Goal: Task Accomplishment & Management: Complete application form

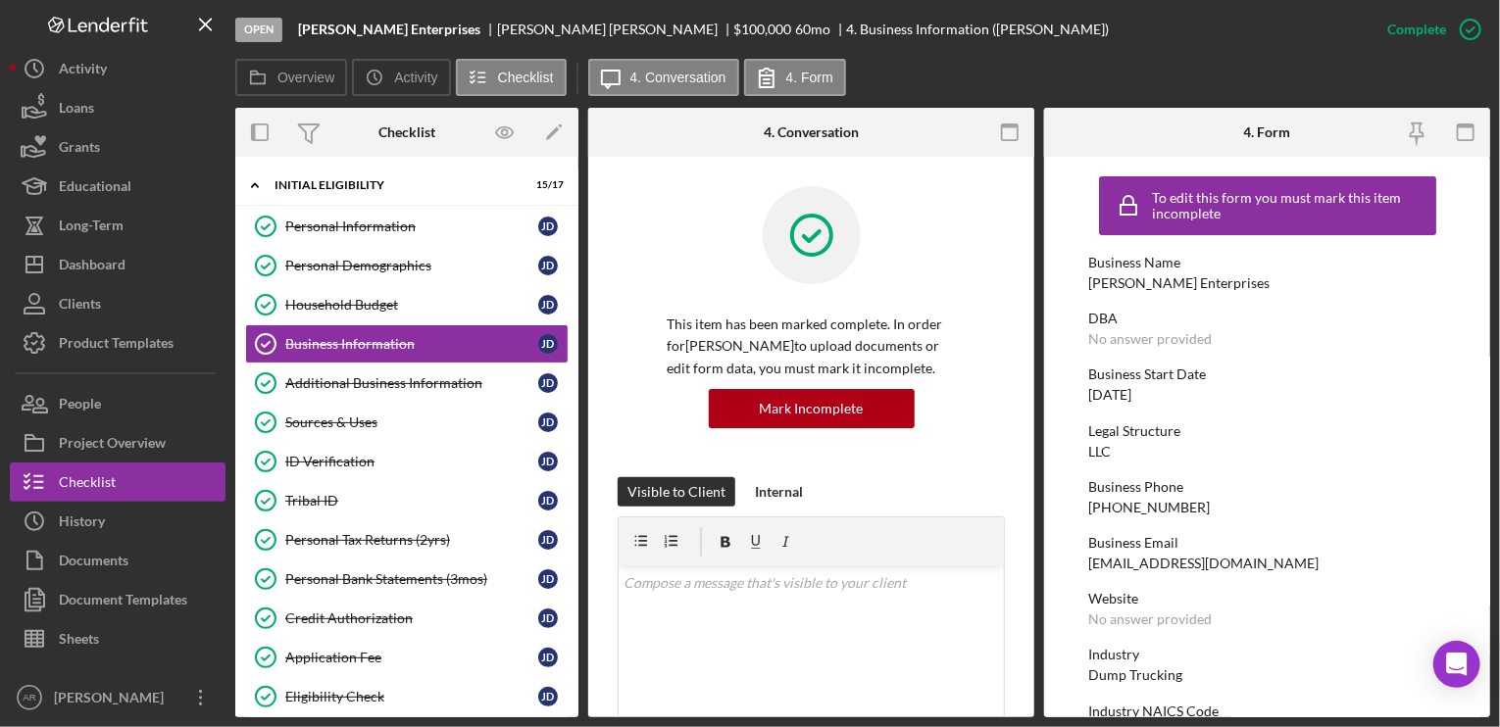
scroll to position [423, 0]
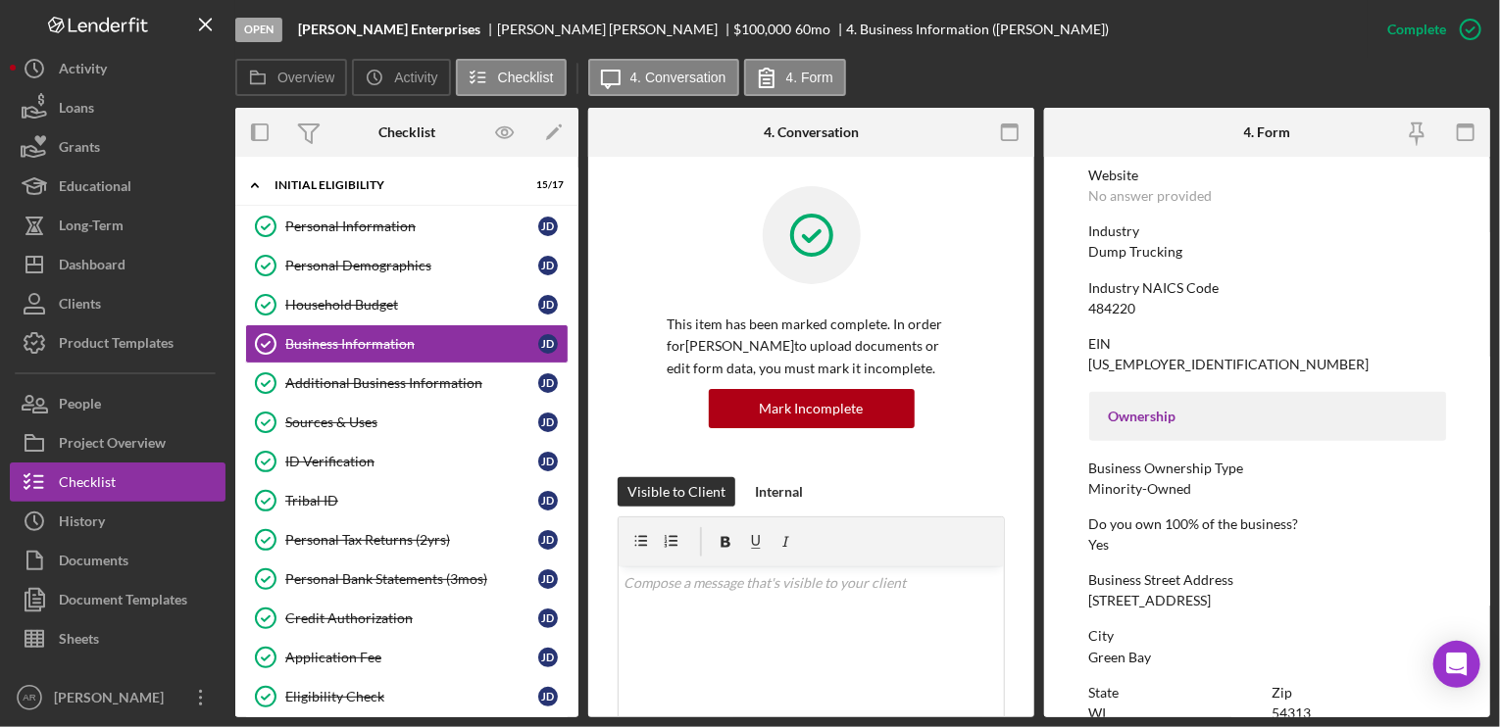
click at [1198, 347] on div "EIN" at bounding box center [1267, 344] width 357 height 16
drag, startPoint x: 1497, startPoint y: 378, endPoint x: 1499, endPoint y: 516, distance: 137.2
click at [1499, 516] on div "Open [PERSON_NAME] Enterprises [PERSON_NAME] $100,000 $100,000 60 mo 4. Busines…" at bounding box center [750, 363] width 1500 height 727
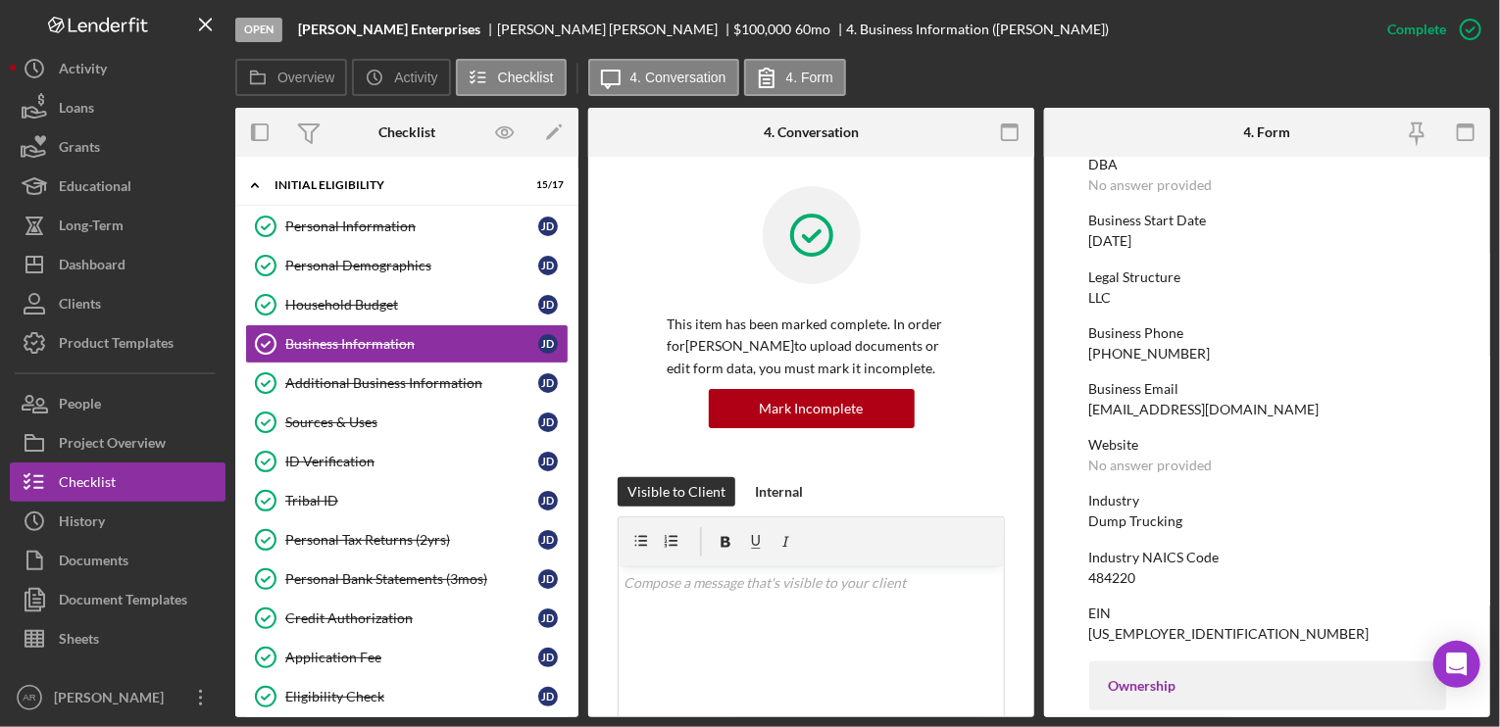
scroll to position [98, 0]
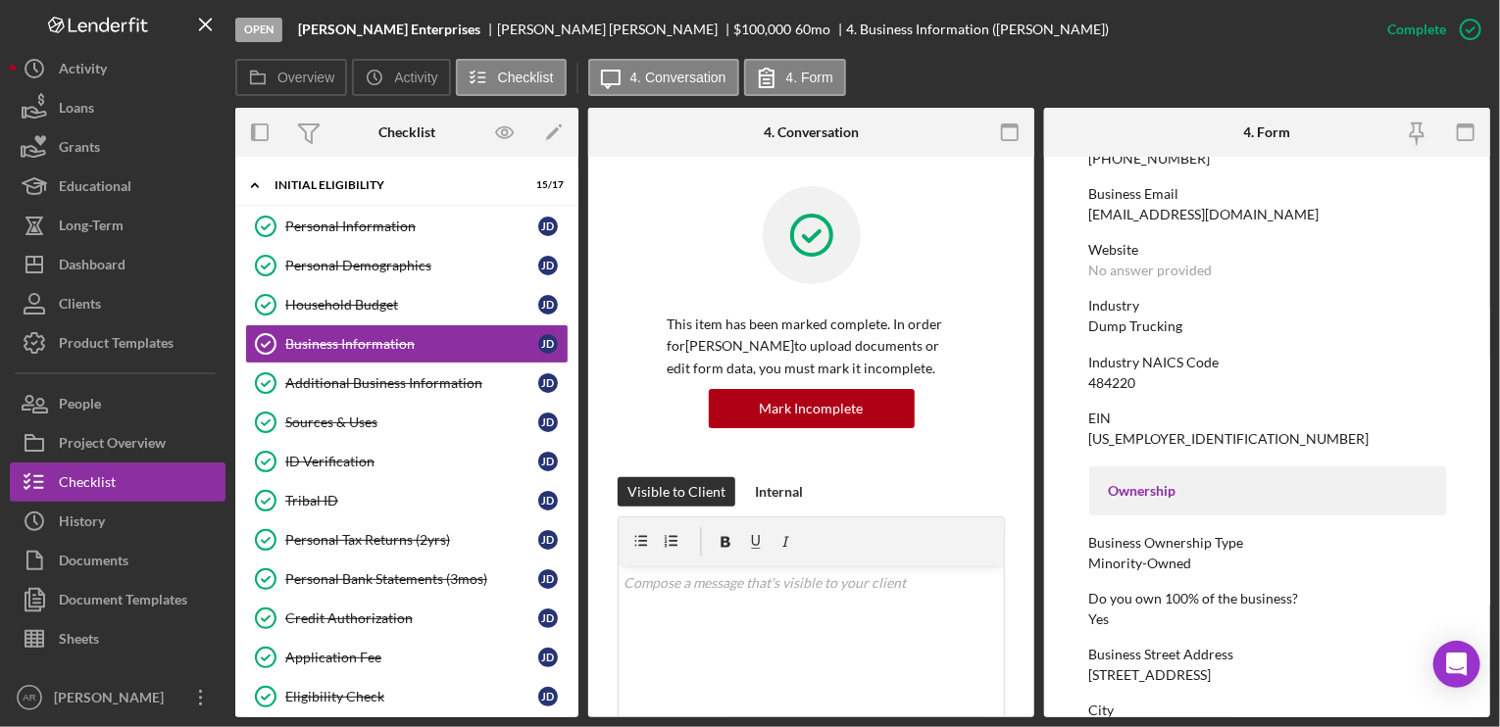
scroll to position [359, 0]
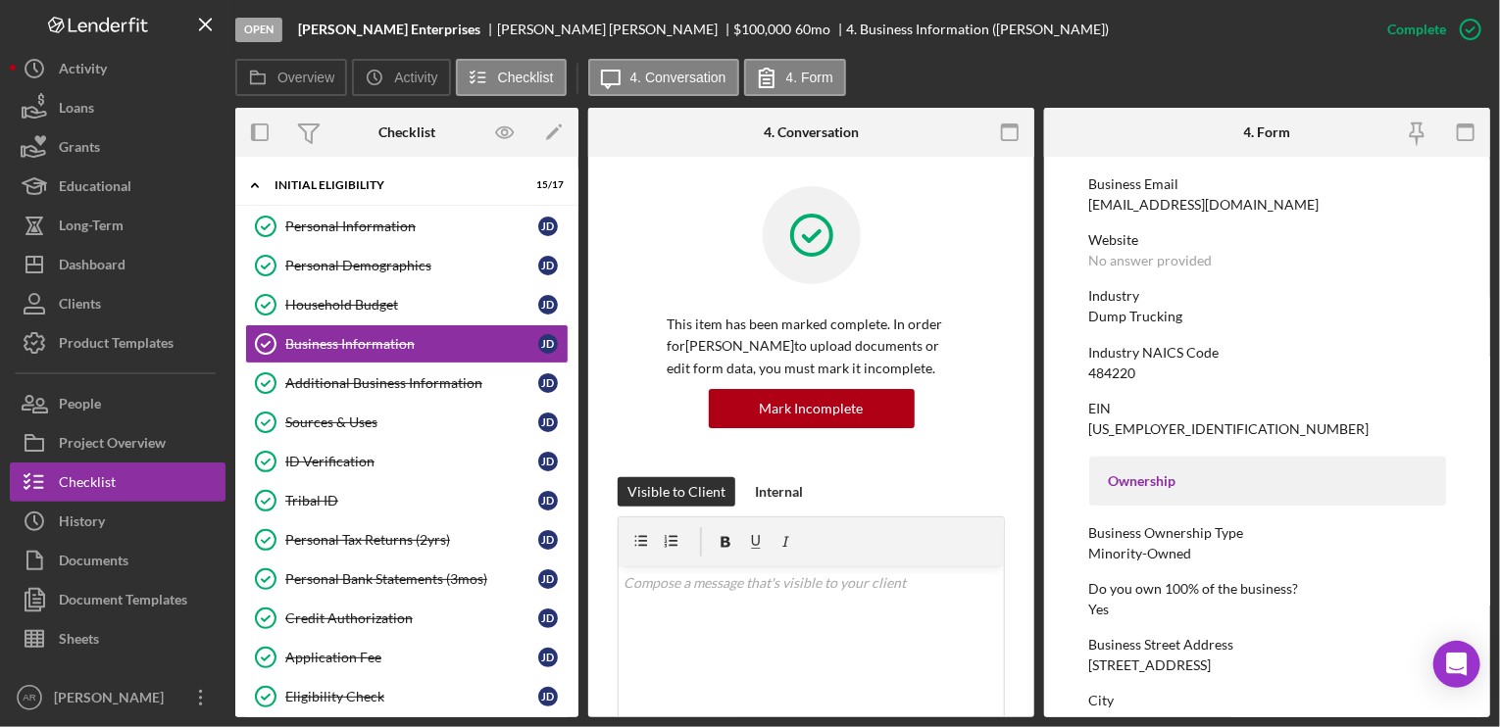
click at [1200, 377] on div "Industry NAICS Code 484220" at bounding box center [1267, 363] width 357 height 36
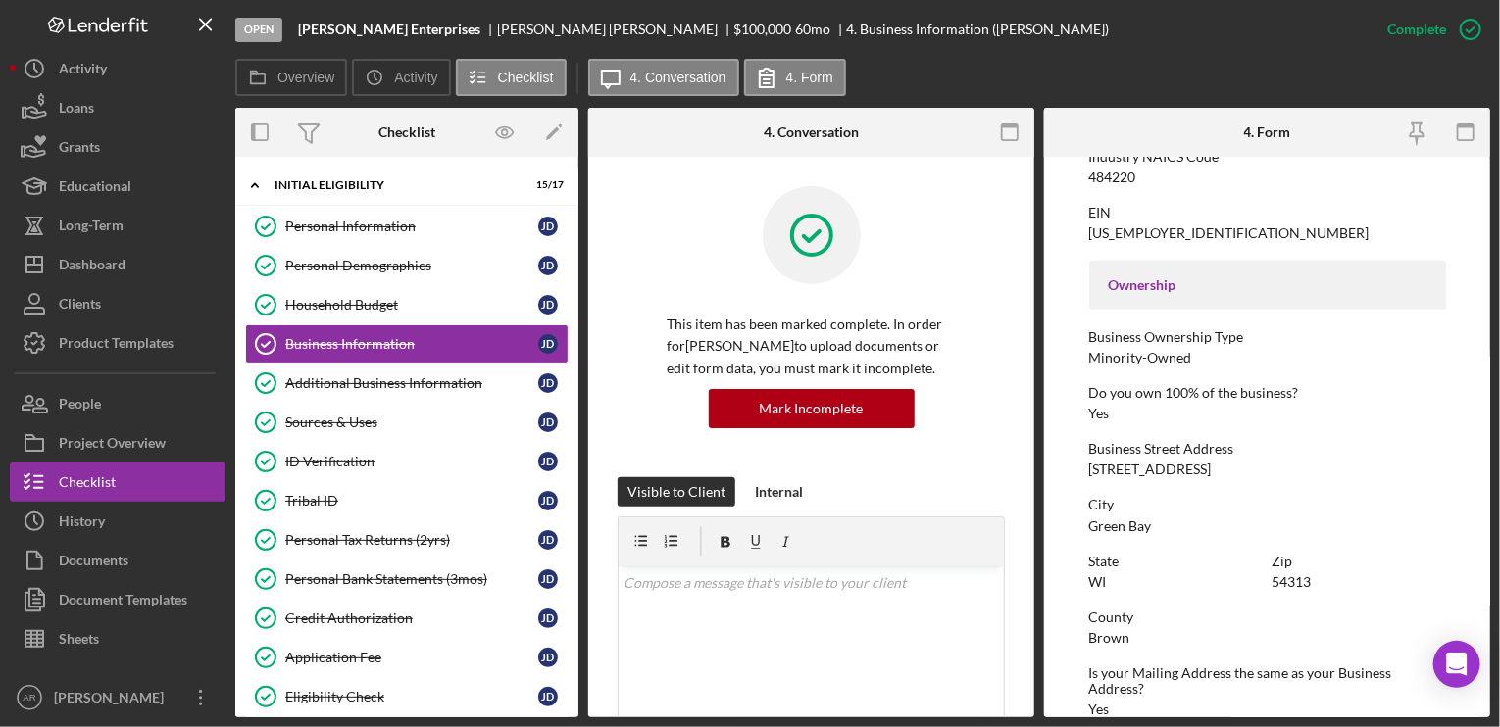
scroll to position [551, 0]
click at [1193, 412] on div "Do you own 100% of the business? Yes" at bounding box center [1267, 407] width 357 height 36
drag, startPoint x: 1490, startPoint y: 382, endPoint x: 1498, endPoint y: 369, distance: 15.8
click at [1498, 369] on div "Open [PERSON_NAME] Enterprises [PERSON_NAME] $100,000 $100,000 60 mo 4. Busines…" at bounding box center [750, 363] width 1500 height 727
click at [1178, 466] on div "[STREET_ADDRESS]" at bounding box center [1150, 474] width 123 height 16
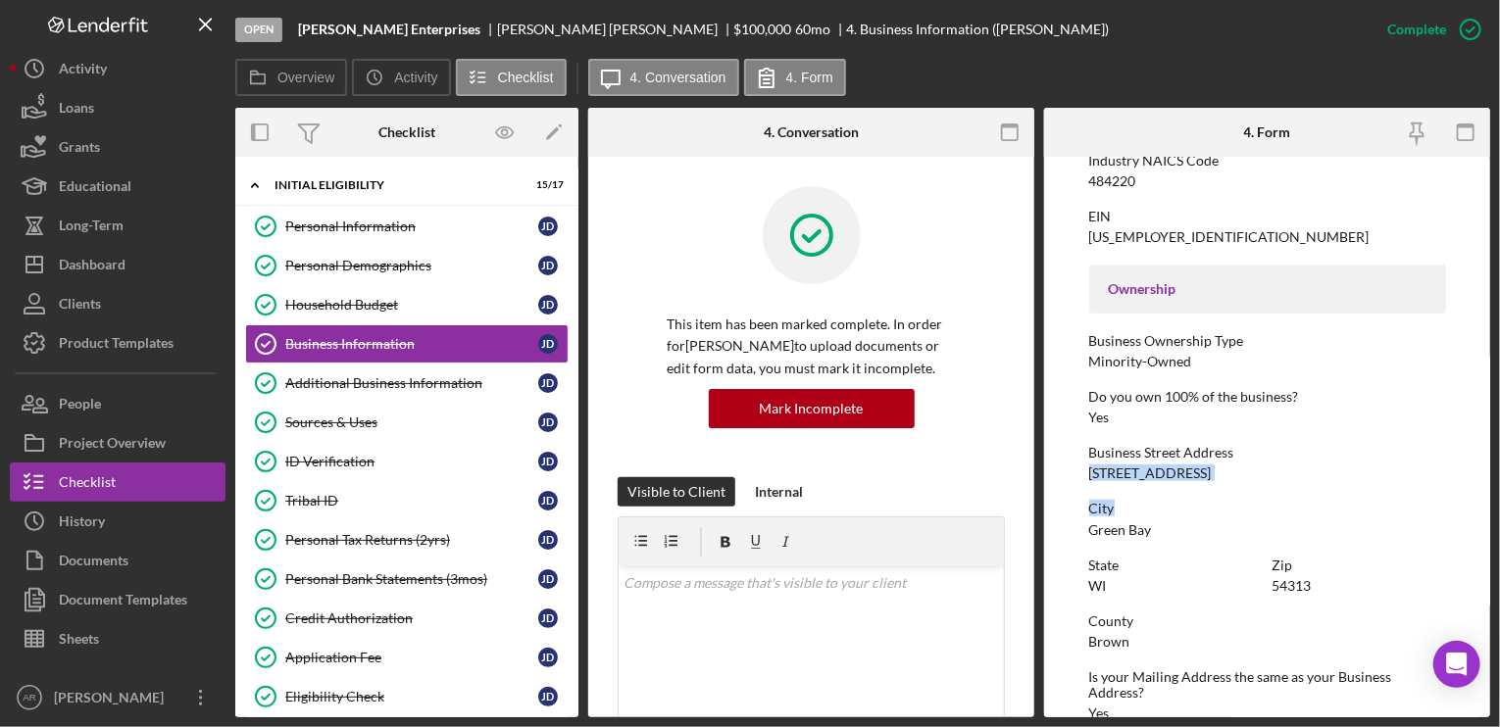
drag, startPoint x: 1490, startPoint y: 452, endPoint x: 1493, endPoint y: 492, distance: 40.3
click at [1493, 492] on div "Open [PERSON_NAME] Enterprises [PERSON_NAME] $100,000 $100,000 60 mo 4. Busines…" at bounding box center [750, 363] width 1500 height 727
drag, startPoint x: 1482, startPoint y: 544, endPoint x: 1482, endPoint y: 589, distance: 45.1
click at [1482, 589] on form "To edit this form you must mark this item incomplete Business Name [PERSON_NAME…" at bounding box center [1267, 437] width 446 height 561
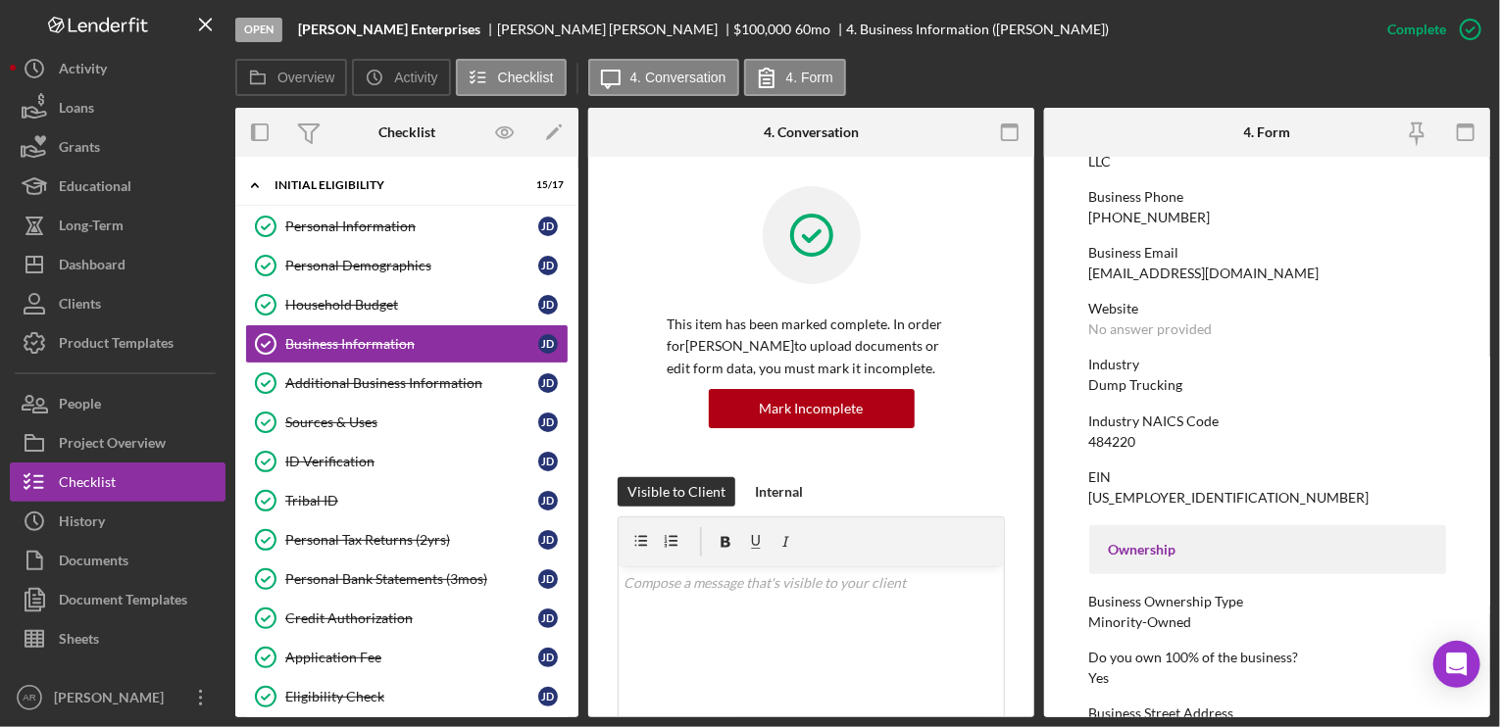
scroll to position [0, 0]
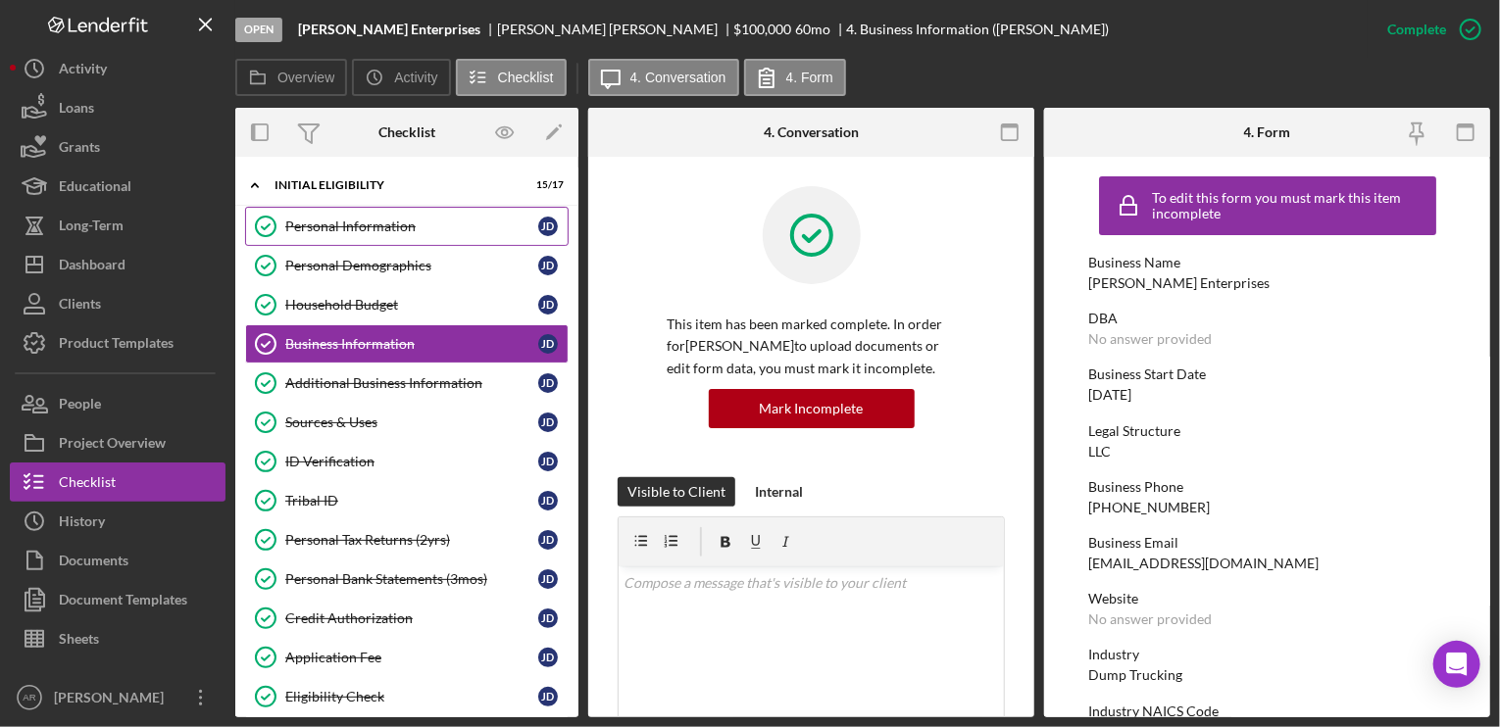
click at [428, 221] on div "Personal Information" at bounding box center [411, 227] width 253 height 16
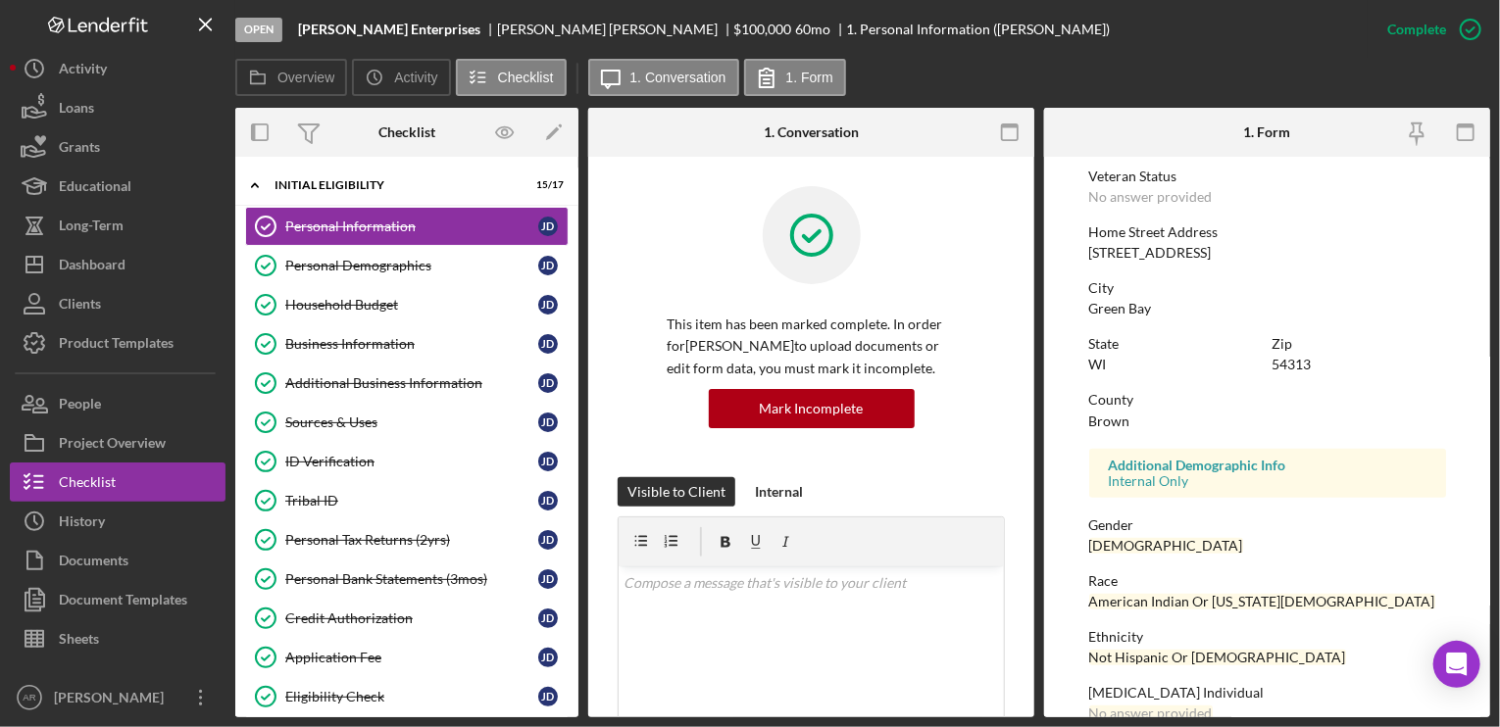
scroll to position [228, 0]
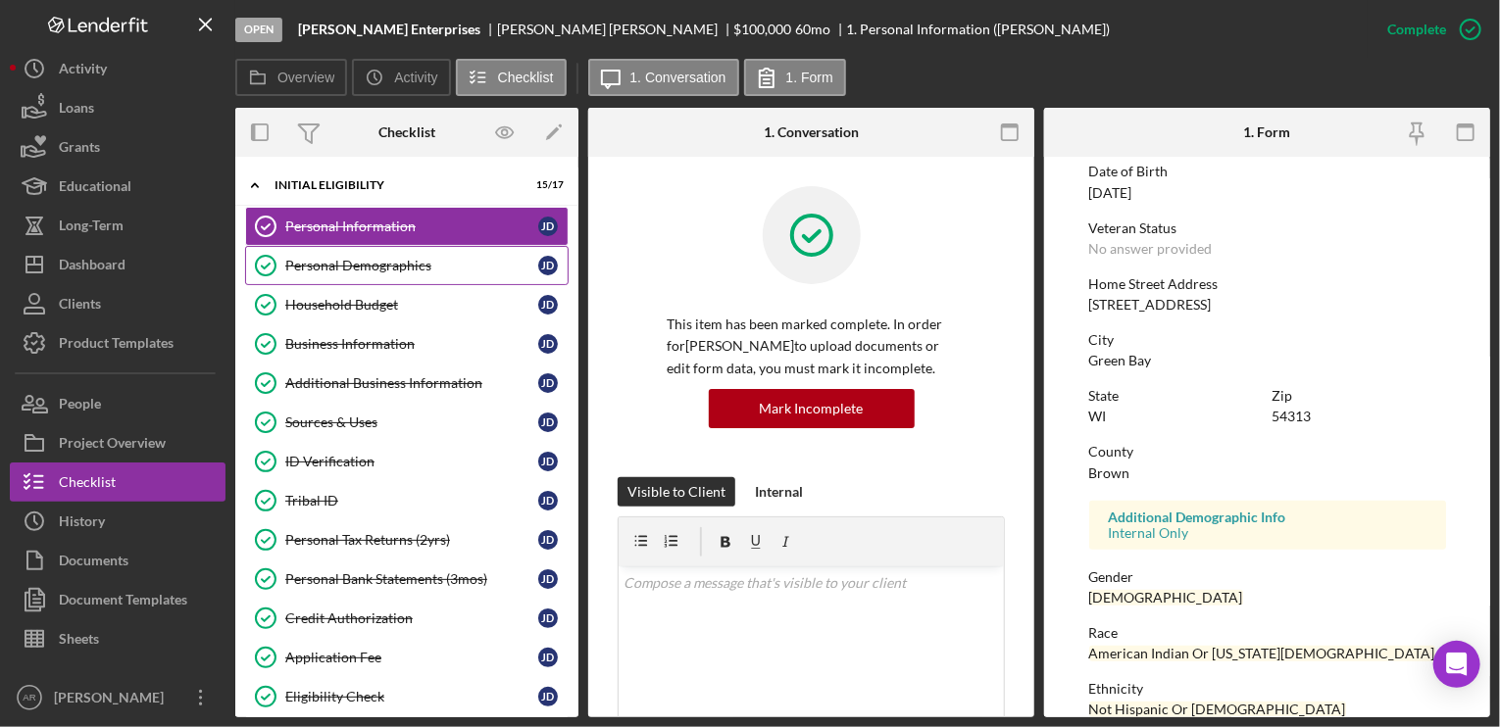
click at [361, 261] on div "Personal Demographics" at bounding box center [411, 266] width 253 height 16
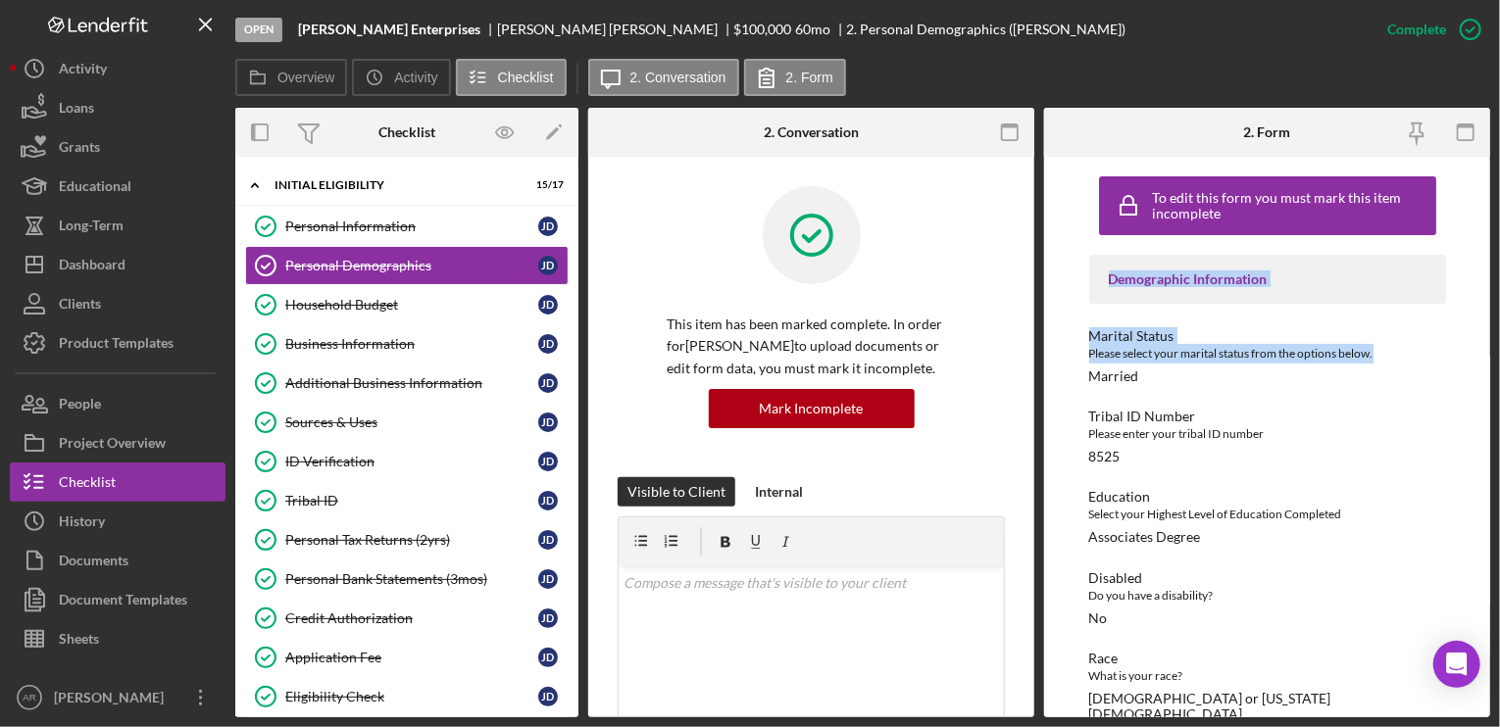
drag, startPoint x: 1478, startPoint y: 217, endPoint x: 1476, endPoint y: 344, distance: 127.4
click at [1476, 344] on div "To edit this form you must mark this item incomplete Demographic Information Ma…" at bounding box center [1267, 437] width 446 height 561
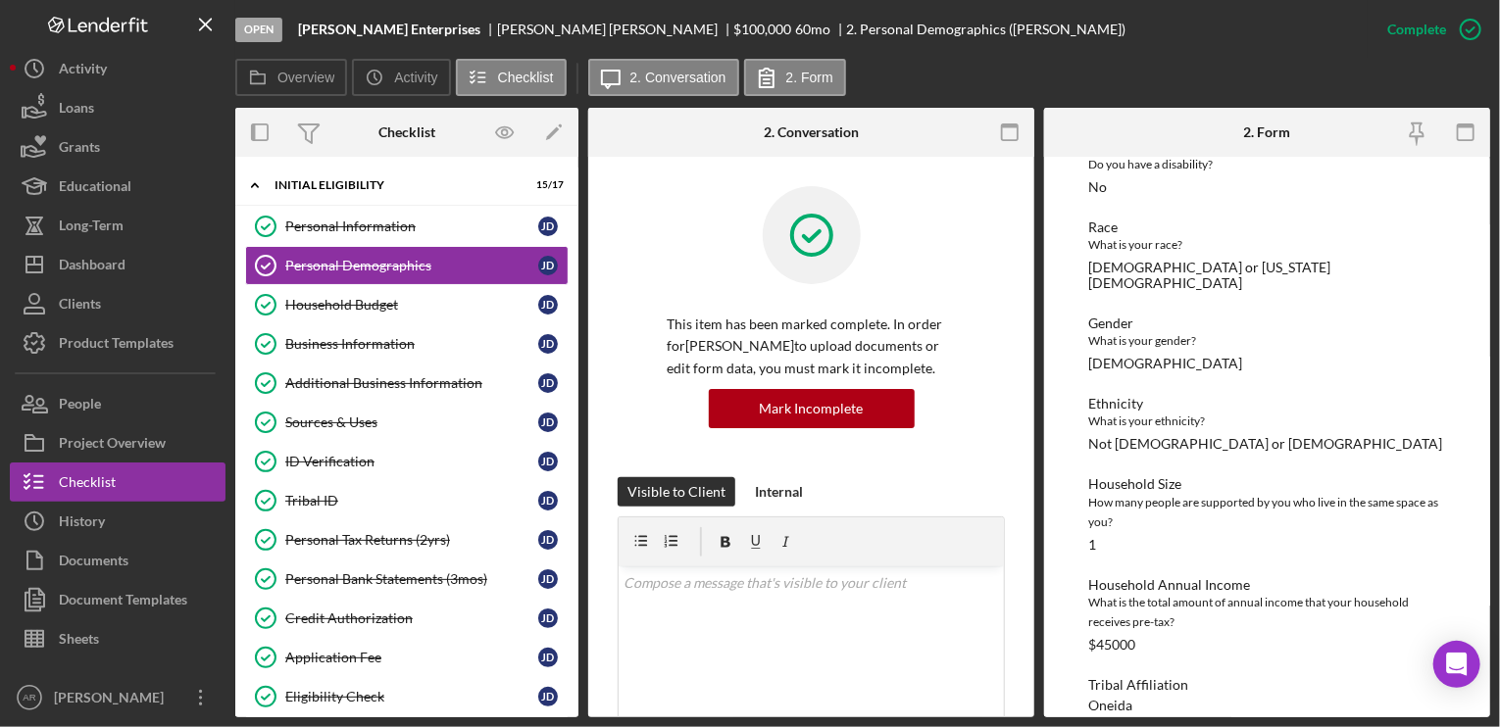
scroll to position [440, 0]
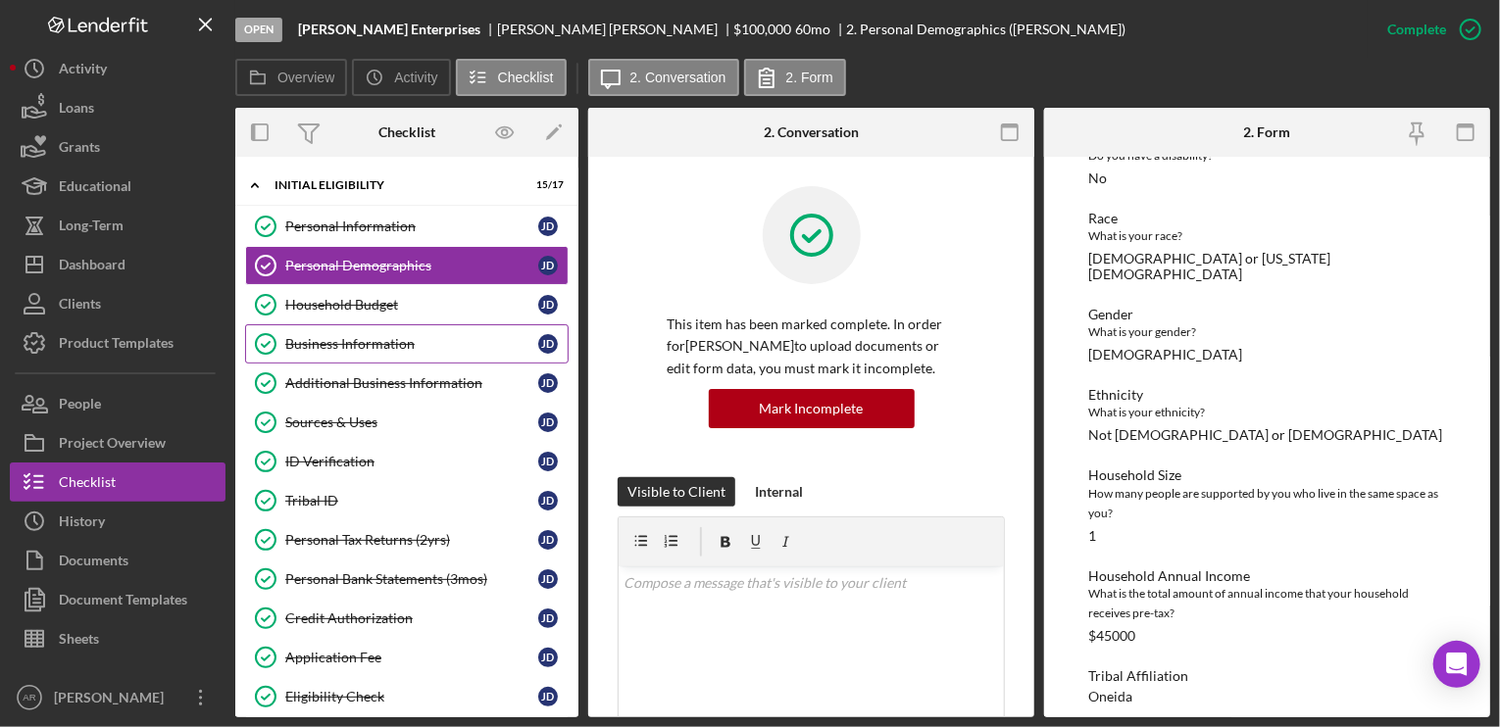
click at [337, 342] on div "Business Information" at bounding box center [411, 344] width 253 height 16
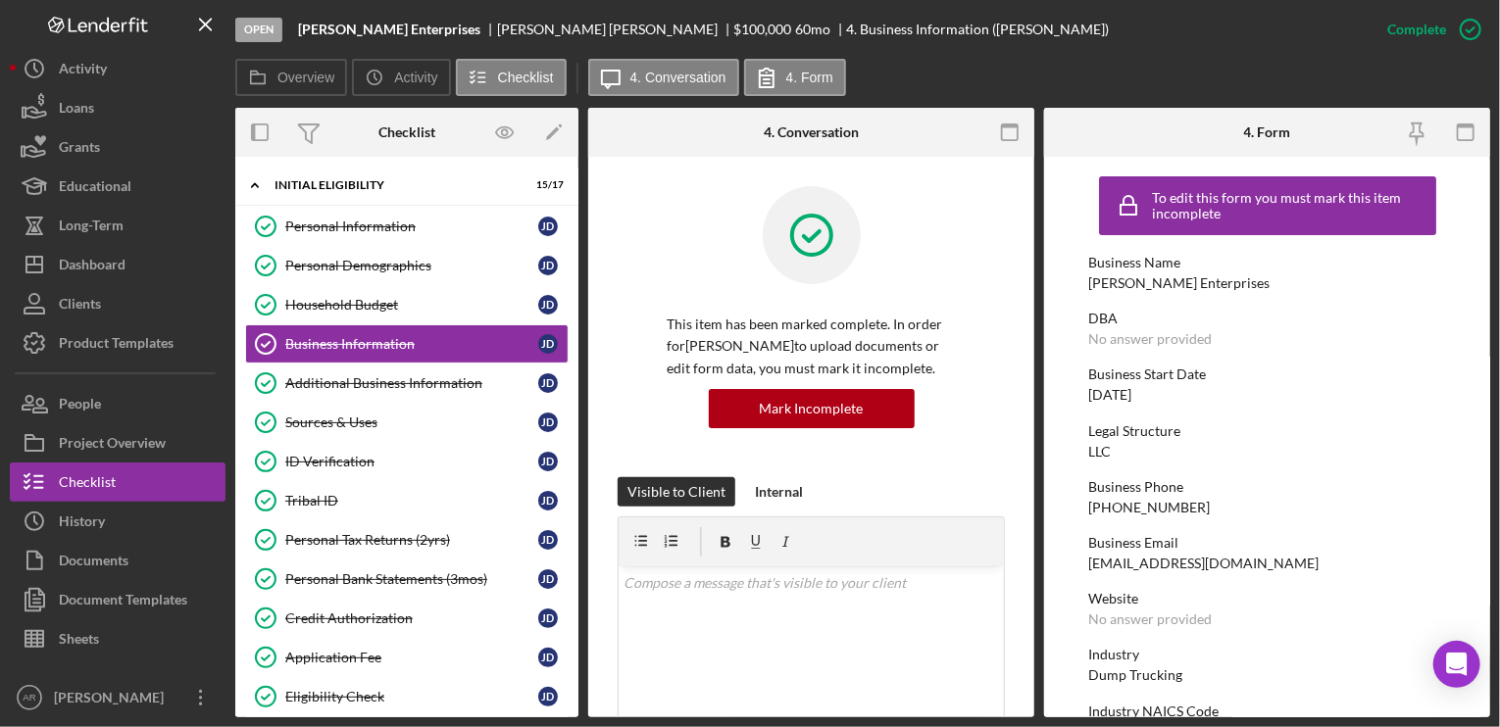
click at [1298, 480] on div "Business Phone" at bounding box center [1267, 487] width 357 height 16
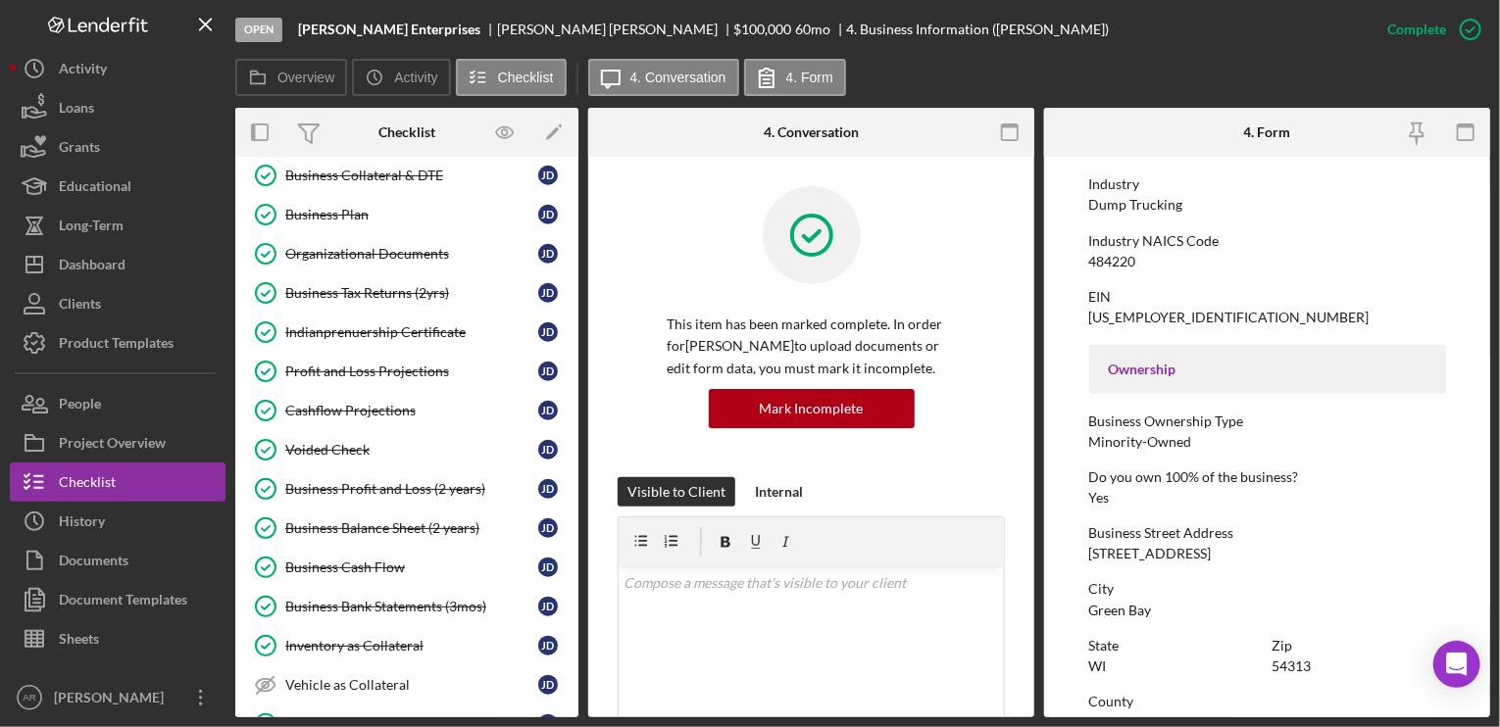
scroll to position [778, 0]
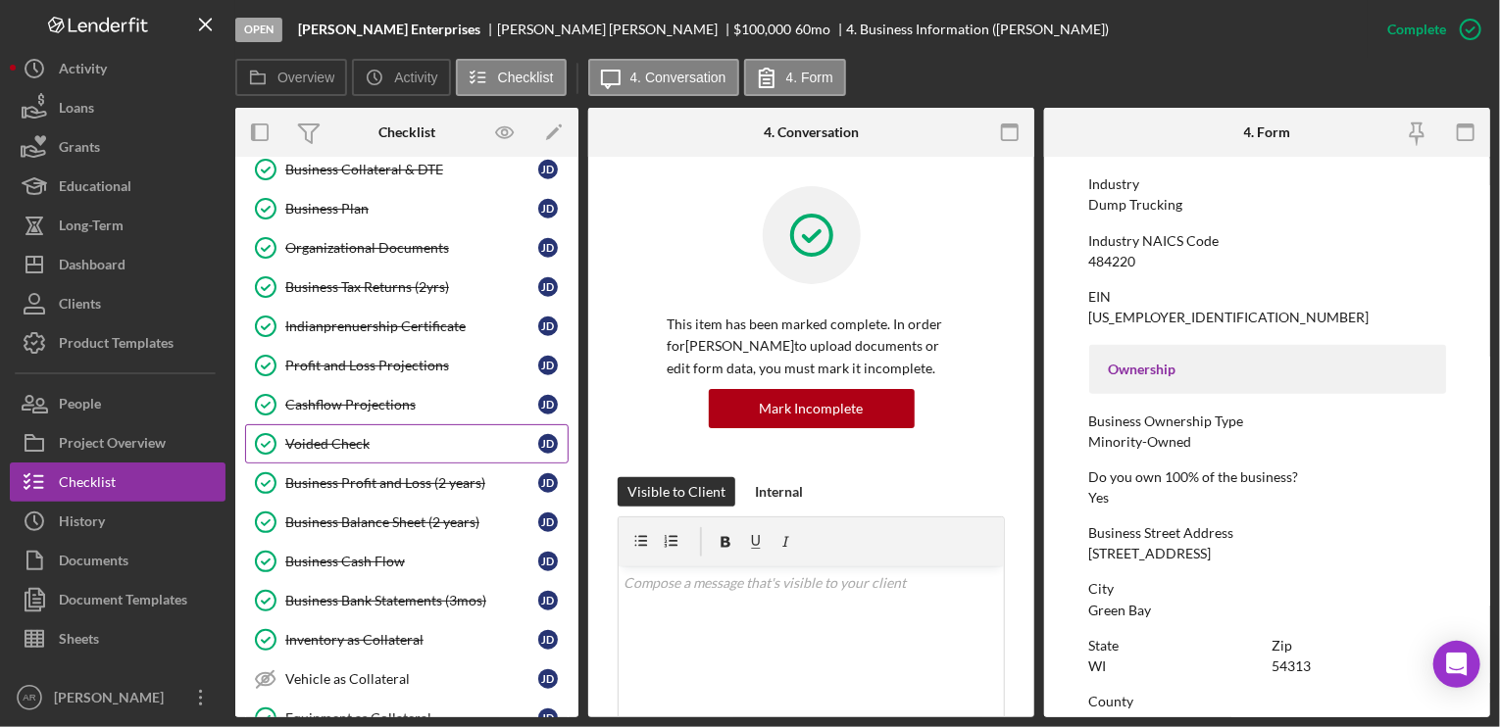
click at [369, 437] on div "Voided Check" at bounding box center [411, 444] width 253 height 16
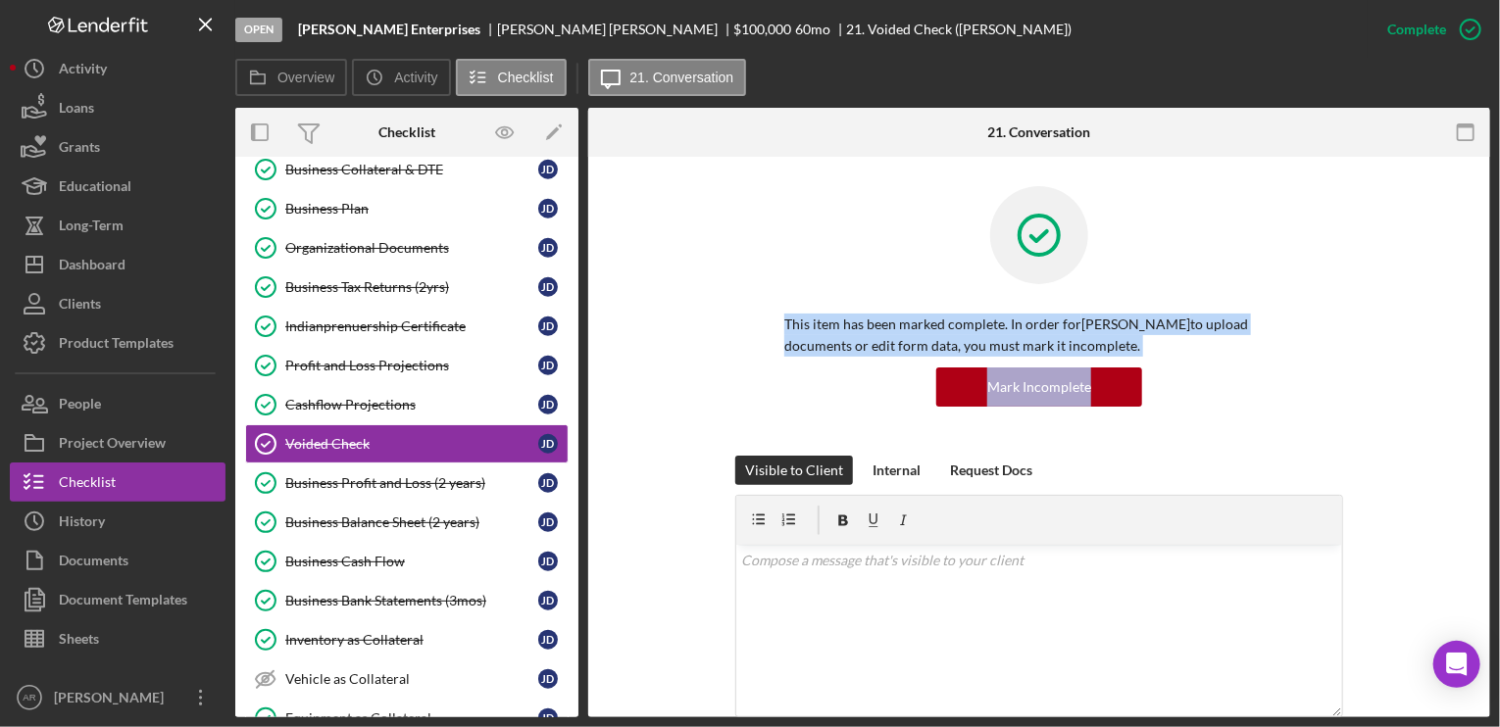
drag, startPoint x: 1484, startPoint y: 212, endPoint x: 1529, endPoint y: 422, distance: 215.5
click at [1499, 422] on html "Open [PERSON_NAME] Enterprises [PERSON_NAME] $100,000 $100,000 60 mo 21. Voided…" at bounding box center [750, 363] width 1500 height 727
drag, startPoint x: 1491, startPoint y: 247, endPoint x: 1510, endPoint y: 397, distance: 151.2
click at [1499, 397] on html "Open [PERSON_NAME] Enterprises [PERSON_NAME] $100,000 $100,000 60 mo 21. Voided…" at bounding box center [750, 363] width 1500 height 727
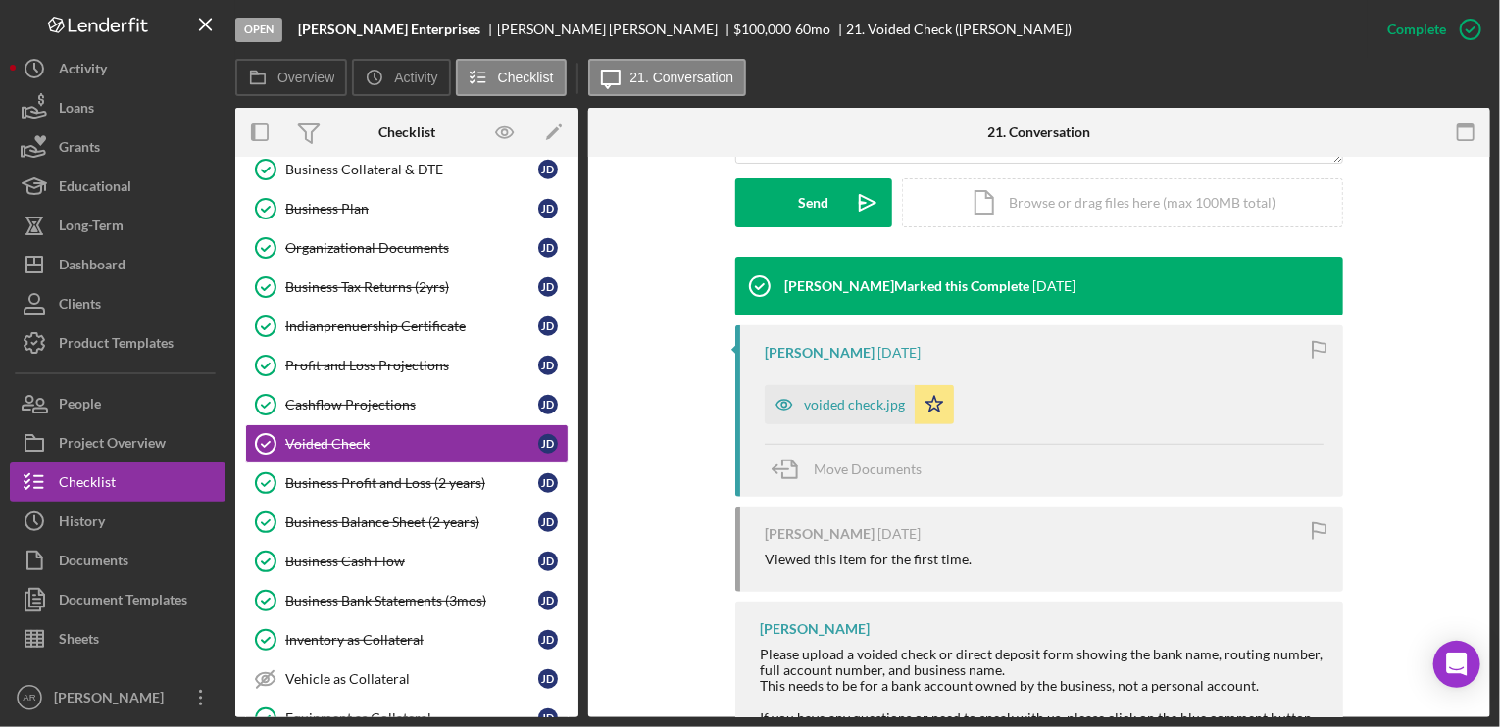
scroll to position [608, 0]
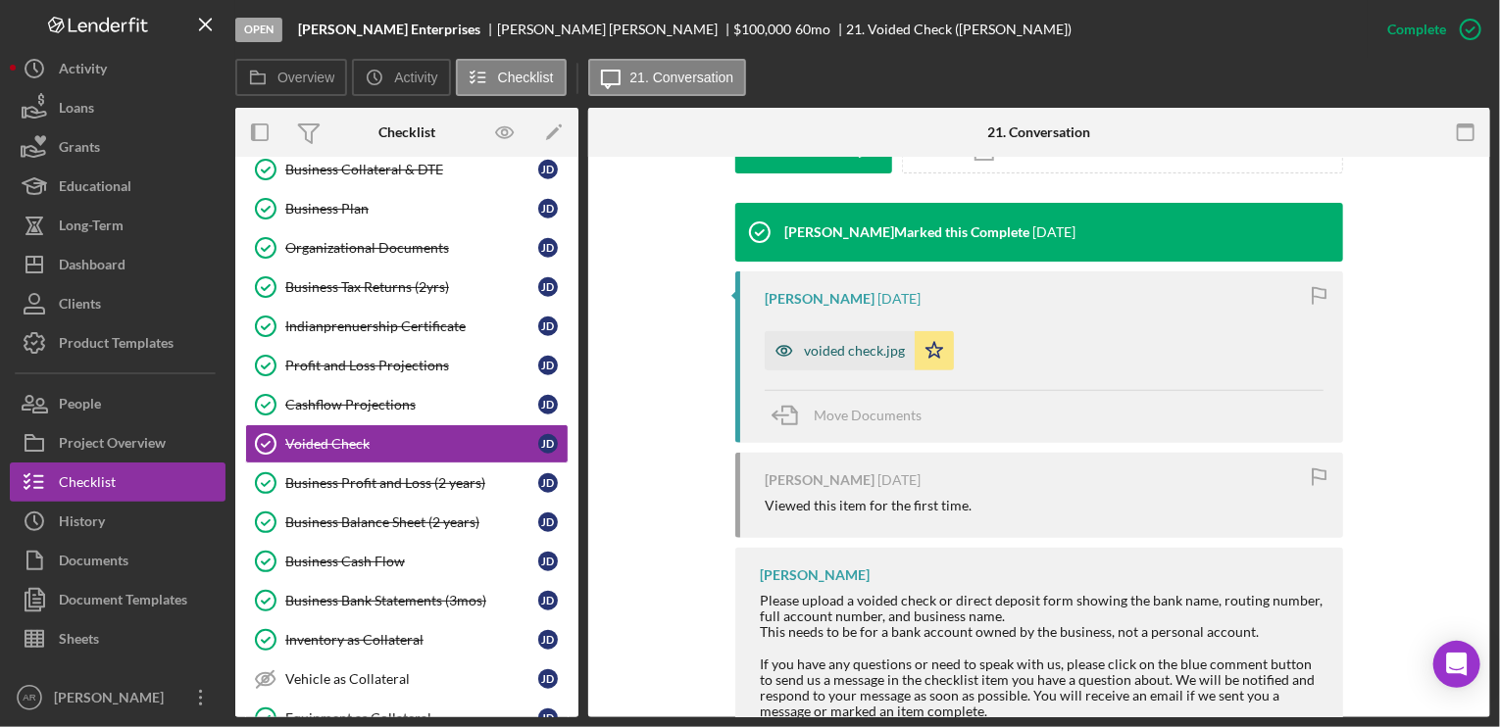
click at [858, 358] on div "voided check.jpg" at bounding box center [839, 350] width 150 height 39
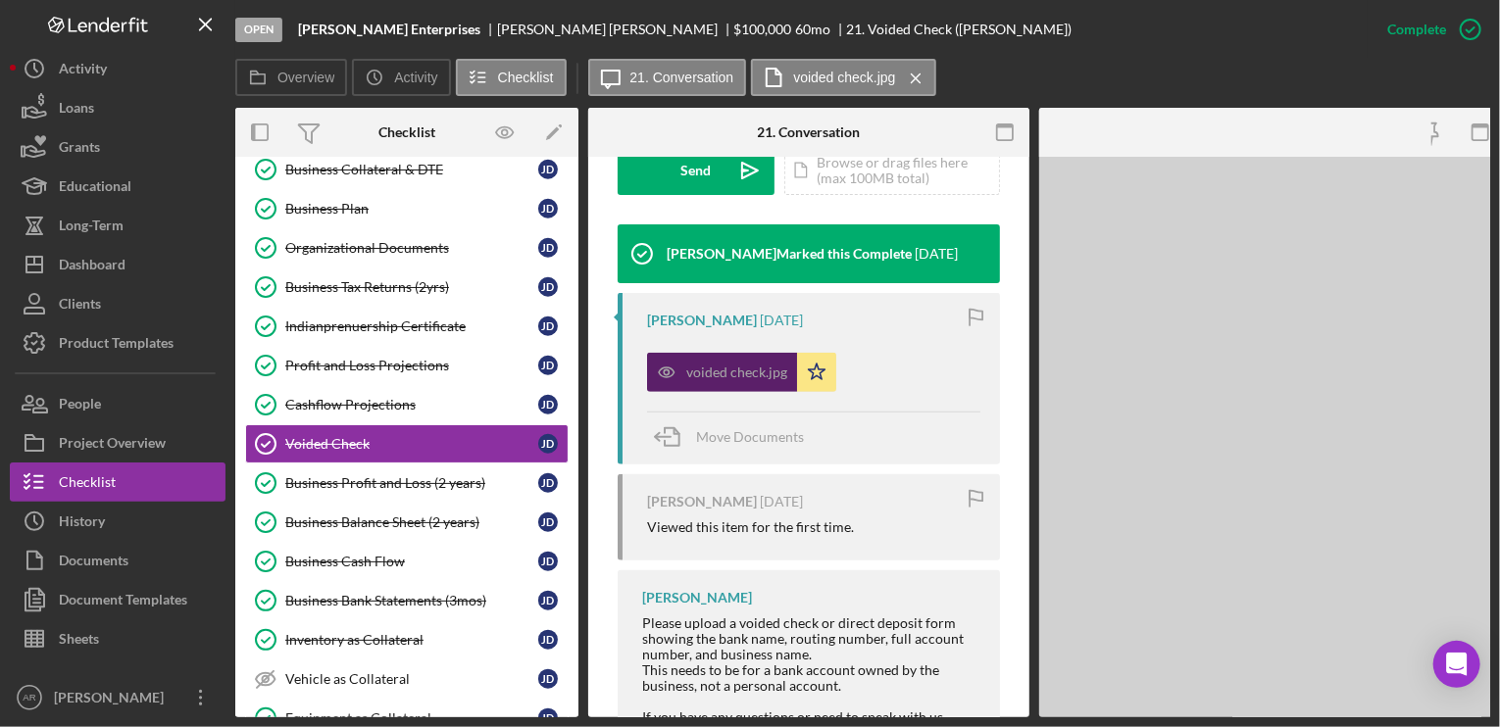
scroll to position [630, 0]
